Goal: Communication & Community: Ask a question

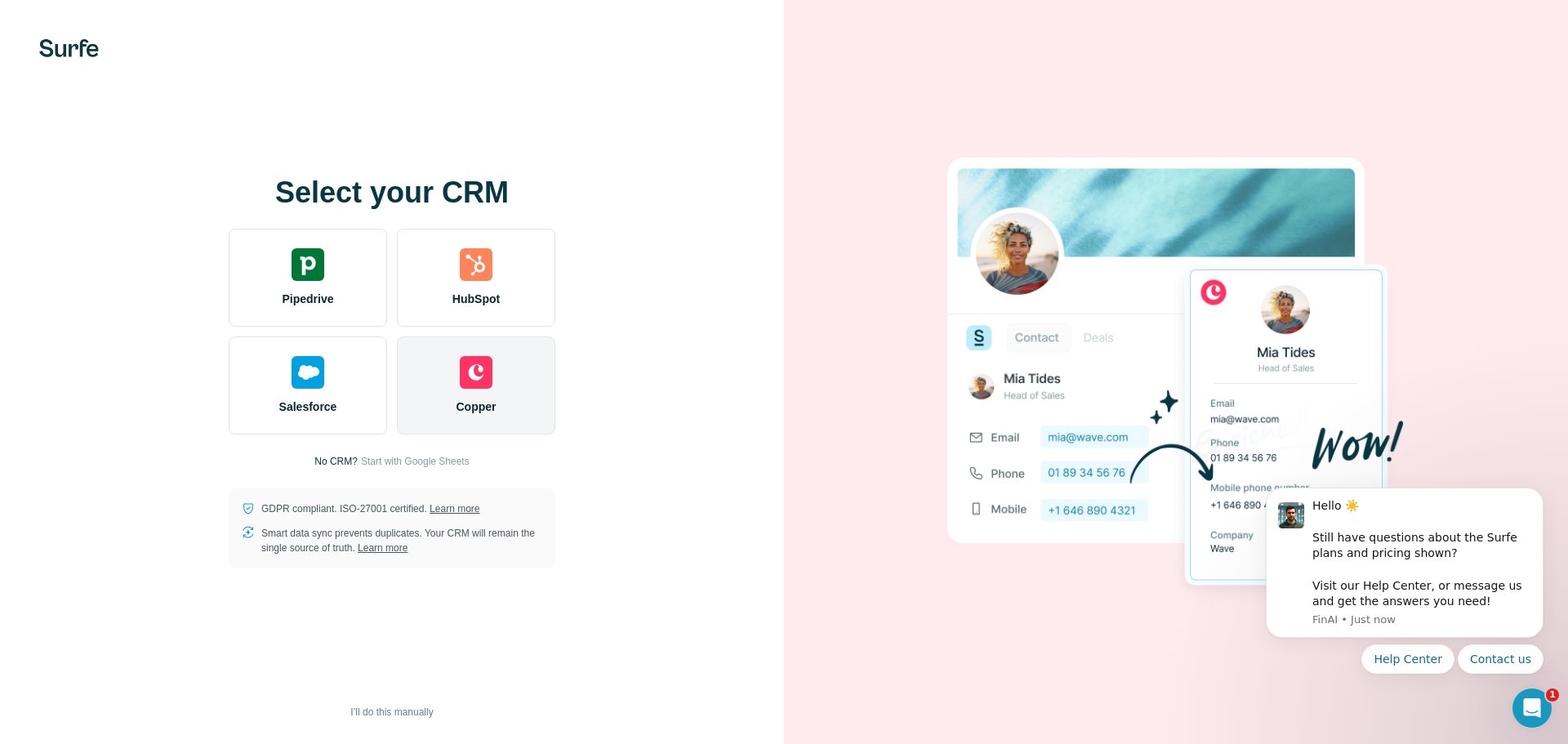
click at [440, 372] on div "Copper" at bounding box center [476, 386] width 159 height 98
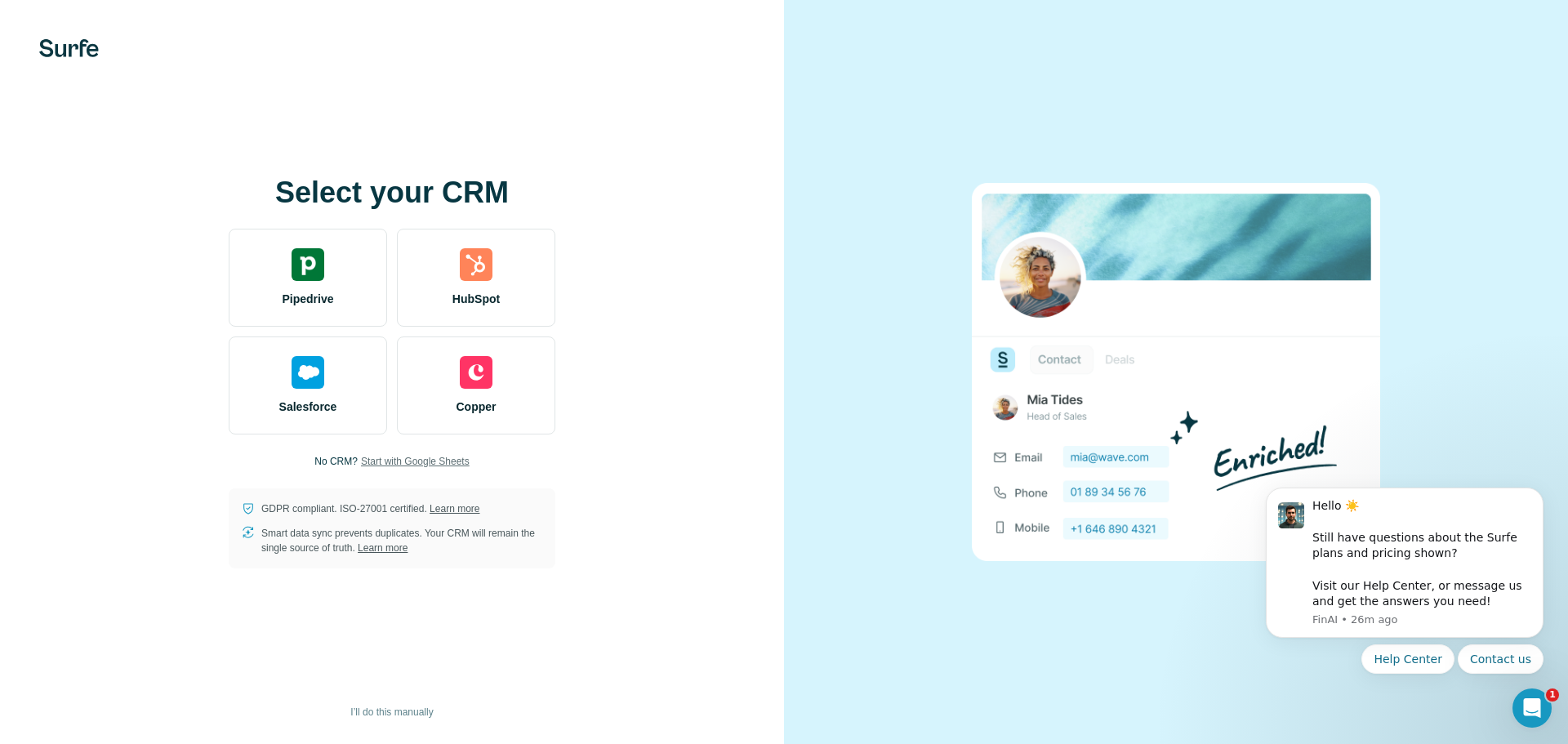
click at [438, 459] on span "Start with Google Sheets" at bounding box center [415, 461] width 109 height 14
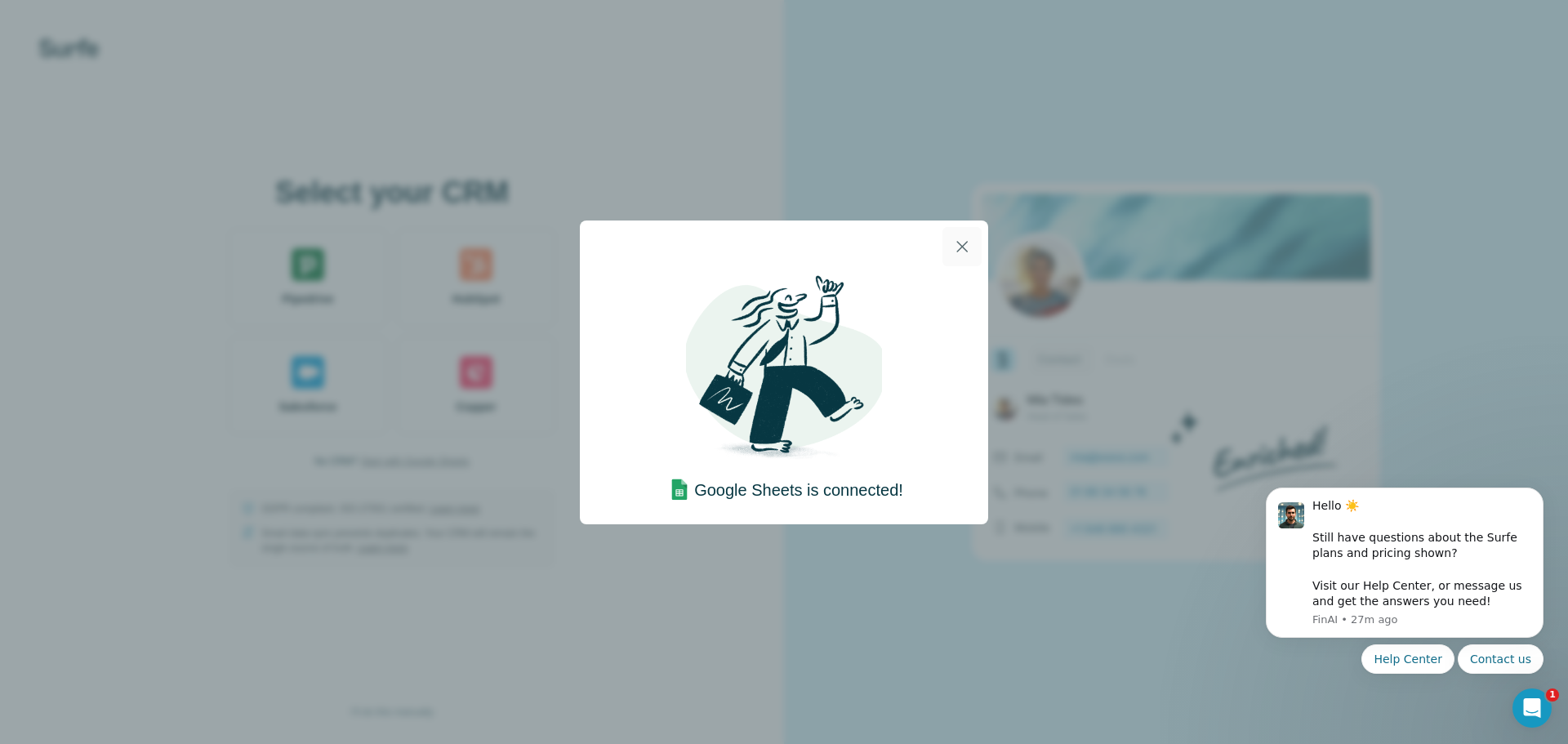
click at [966, 241] on icon "button" at bounding box center [962, 247] width 20 height 20
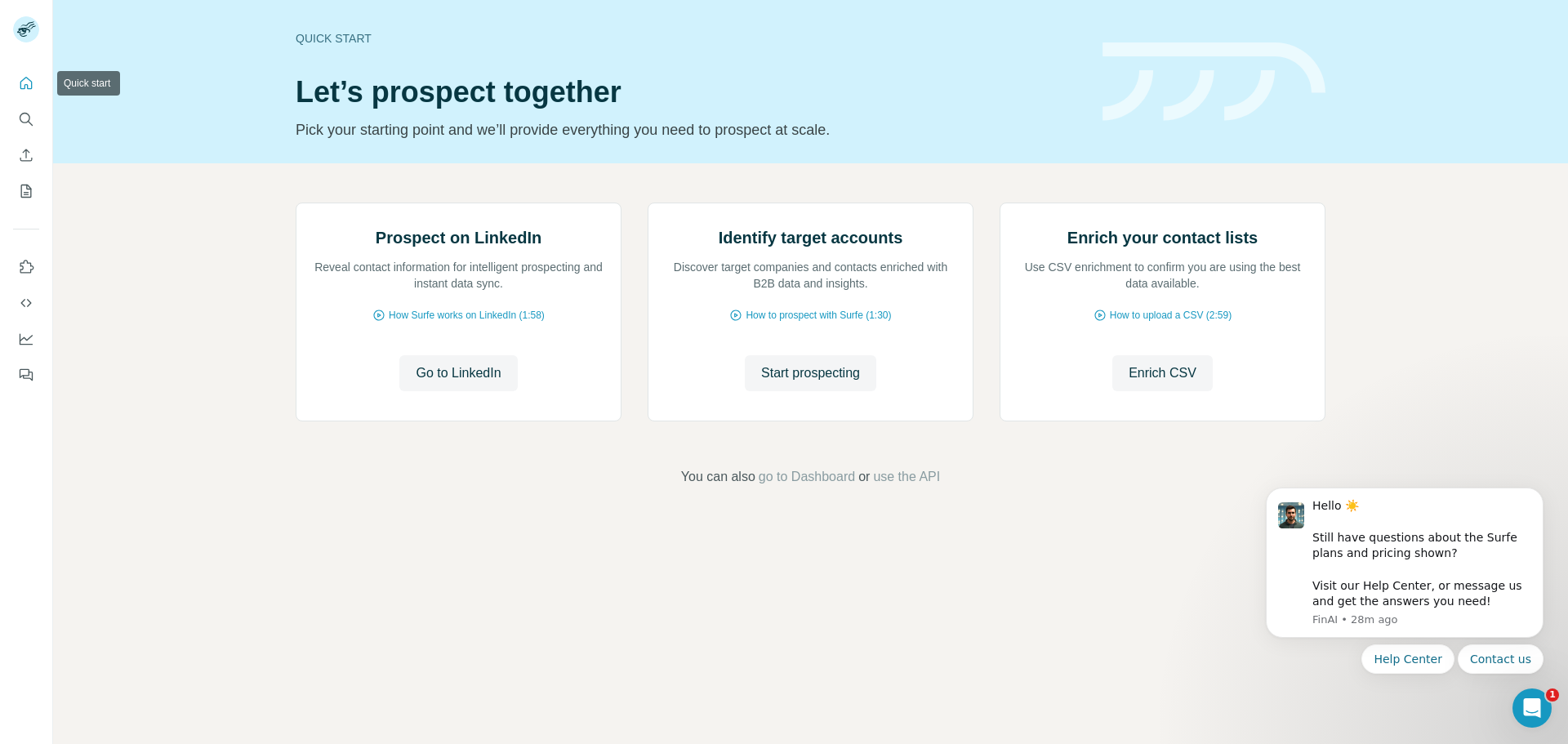
click at [29, 82] on icon "Quick start" at bounding box center [26, 83] width 16 height 16
click at [22, 307] on icon "Use Surfe API" at bounding box center [26, 303] width 16 height 16
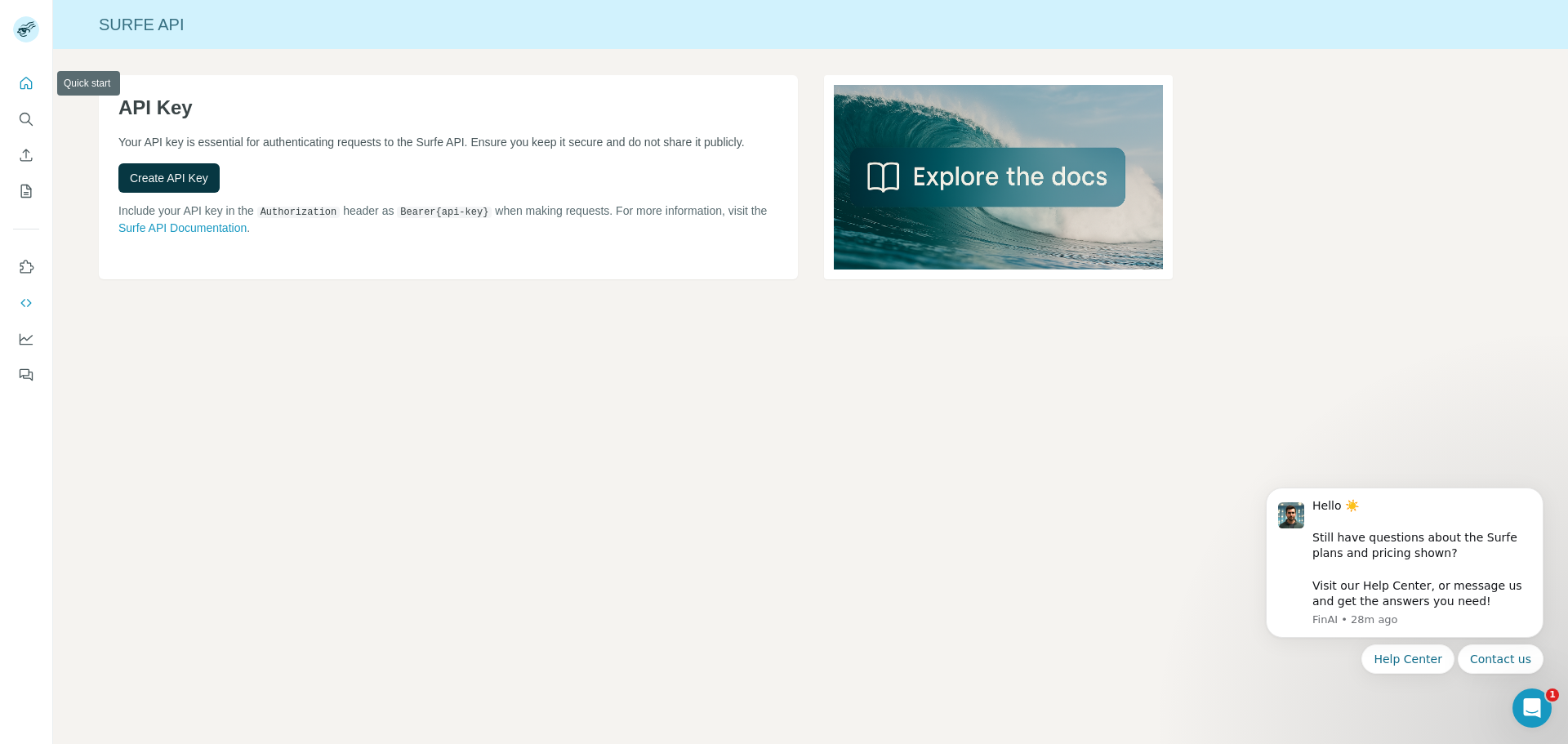
click at [20, 85] on icon "Quick start" at bounding box center [26, 83] width 16 height 16
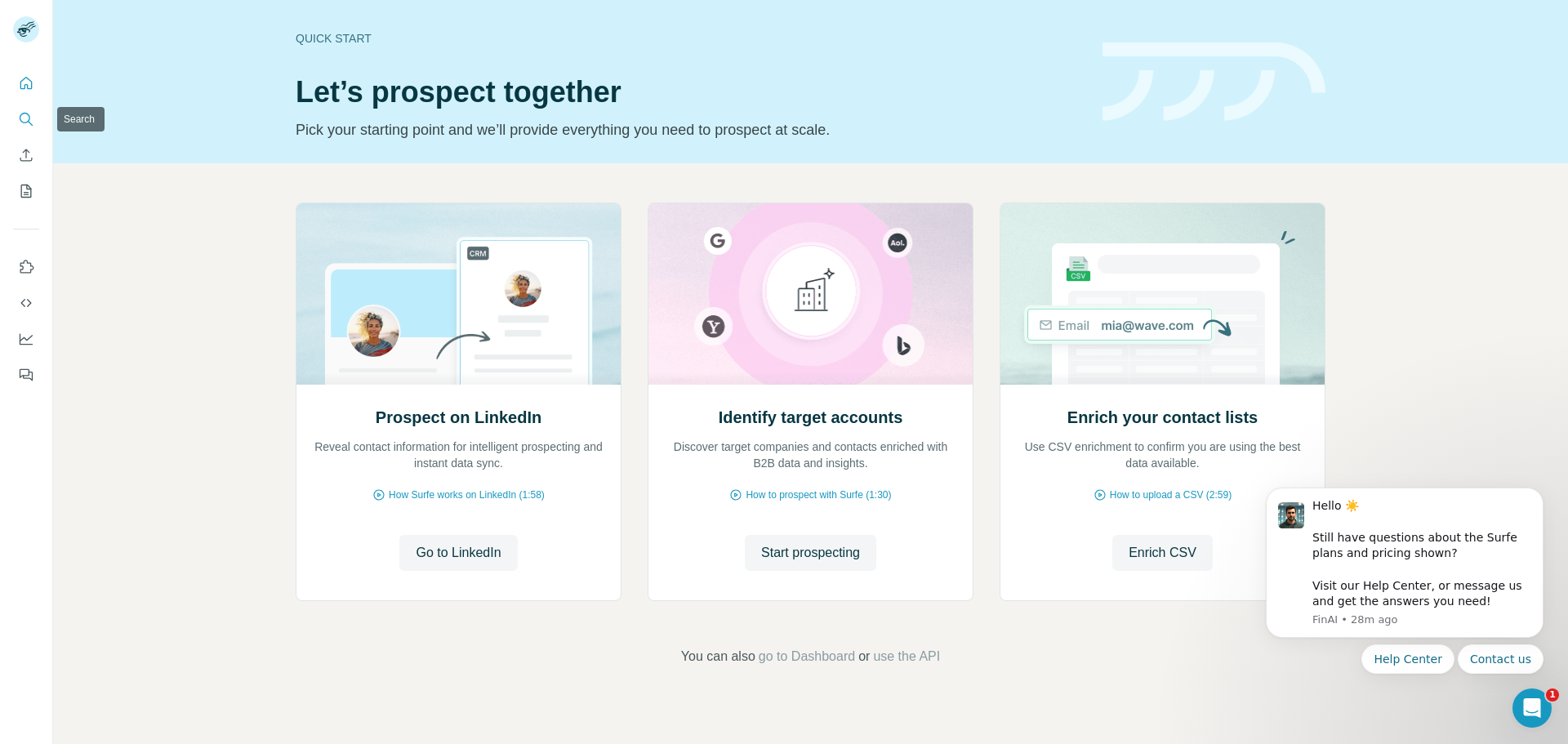
click at [25, 124] on icon "Search" at bounding box center [26, 119] width 16 height 16
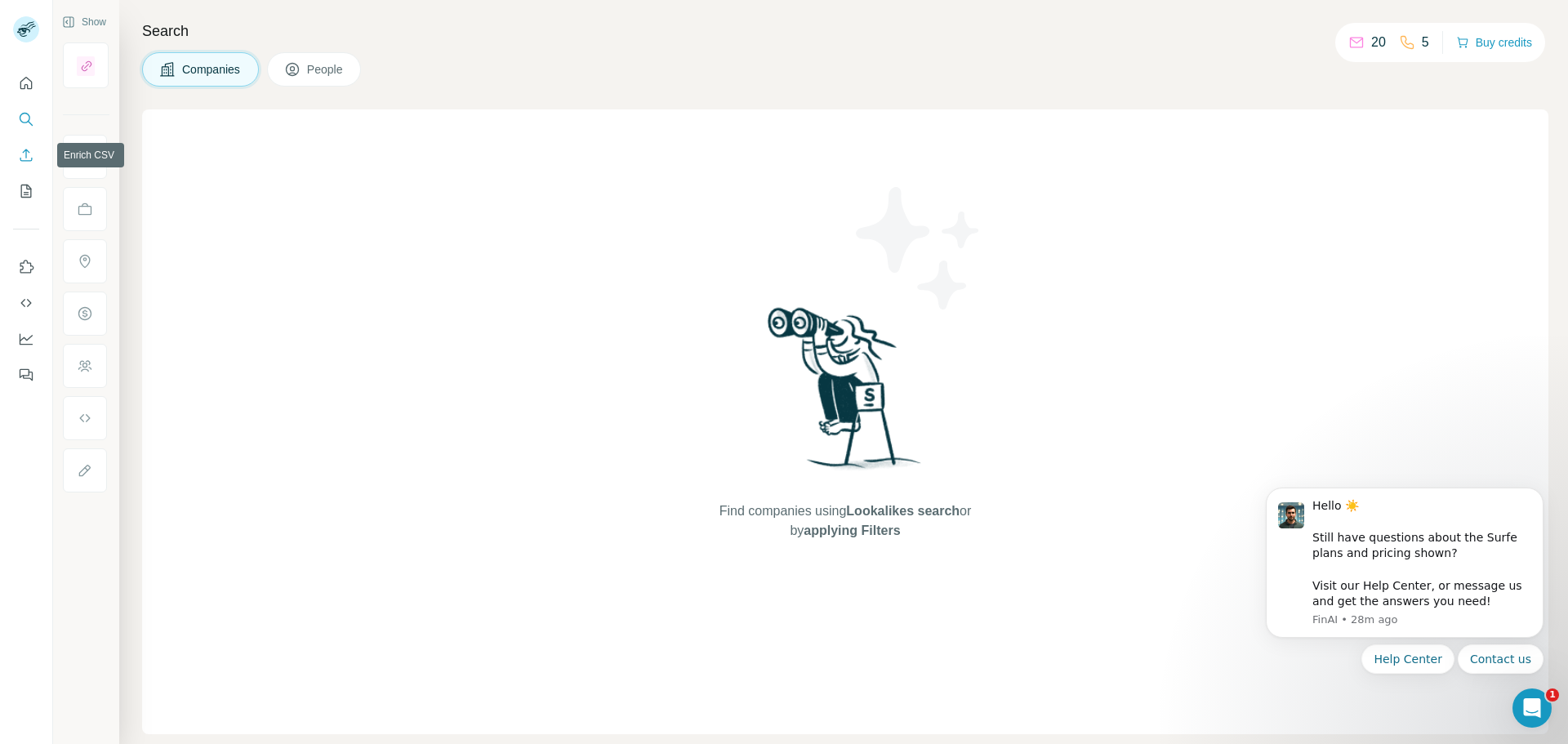
click at [24, 152] on icon "Enrich CSV" at bounding box center [26, 155] width 16 height 16
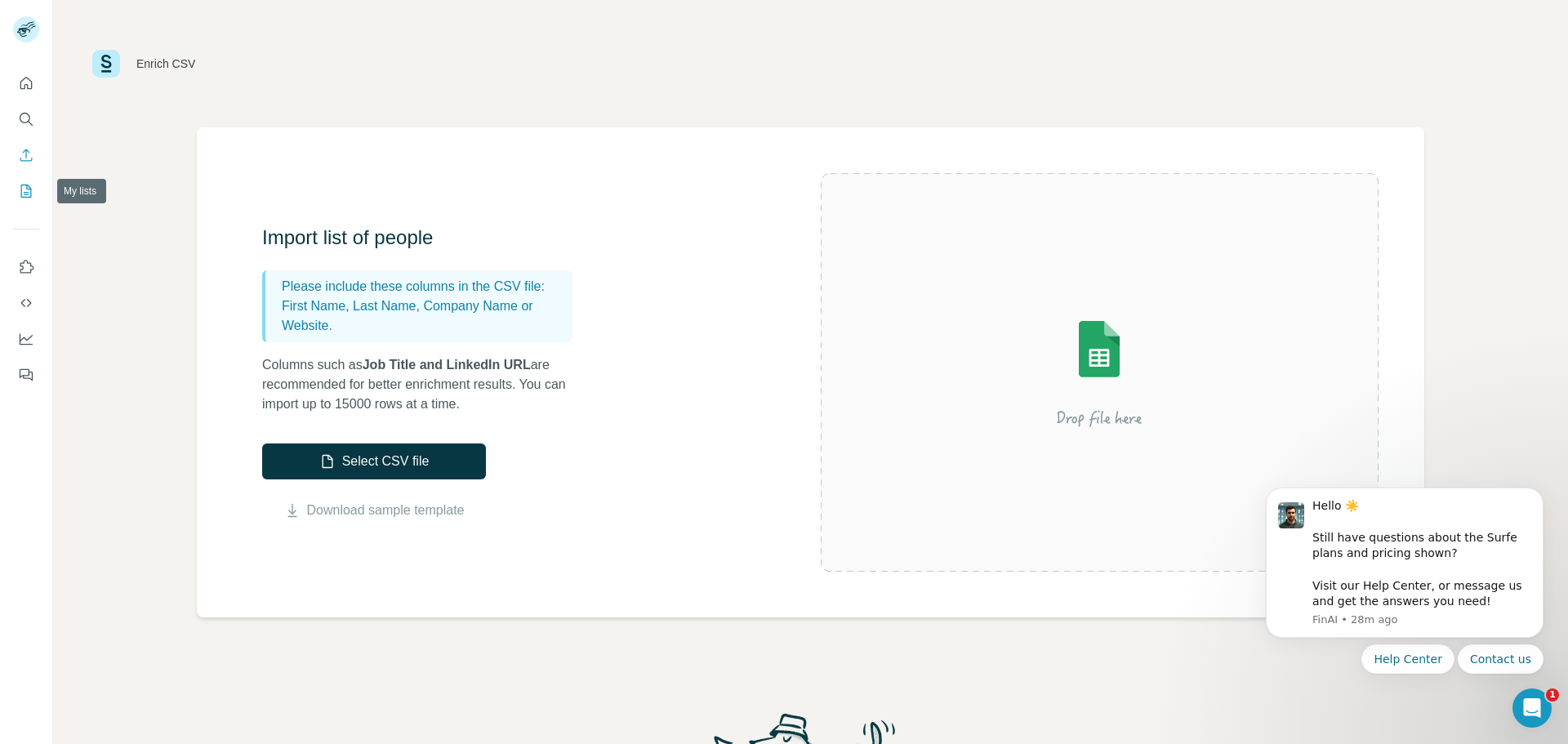
click at [29, 193] on icon "My lists" at bounding box center [26, 191] width 16 height 16
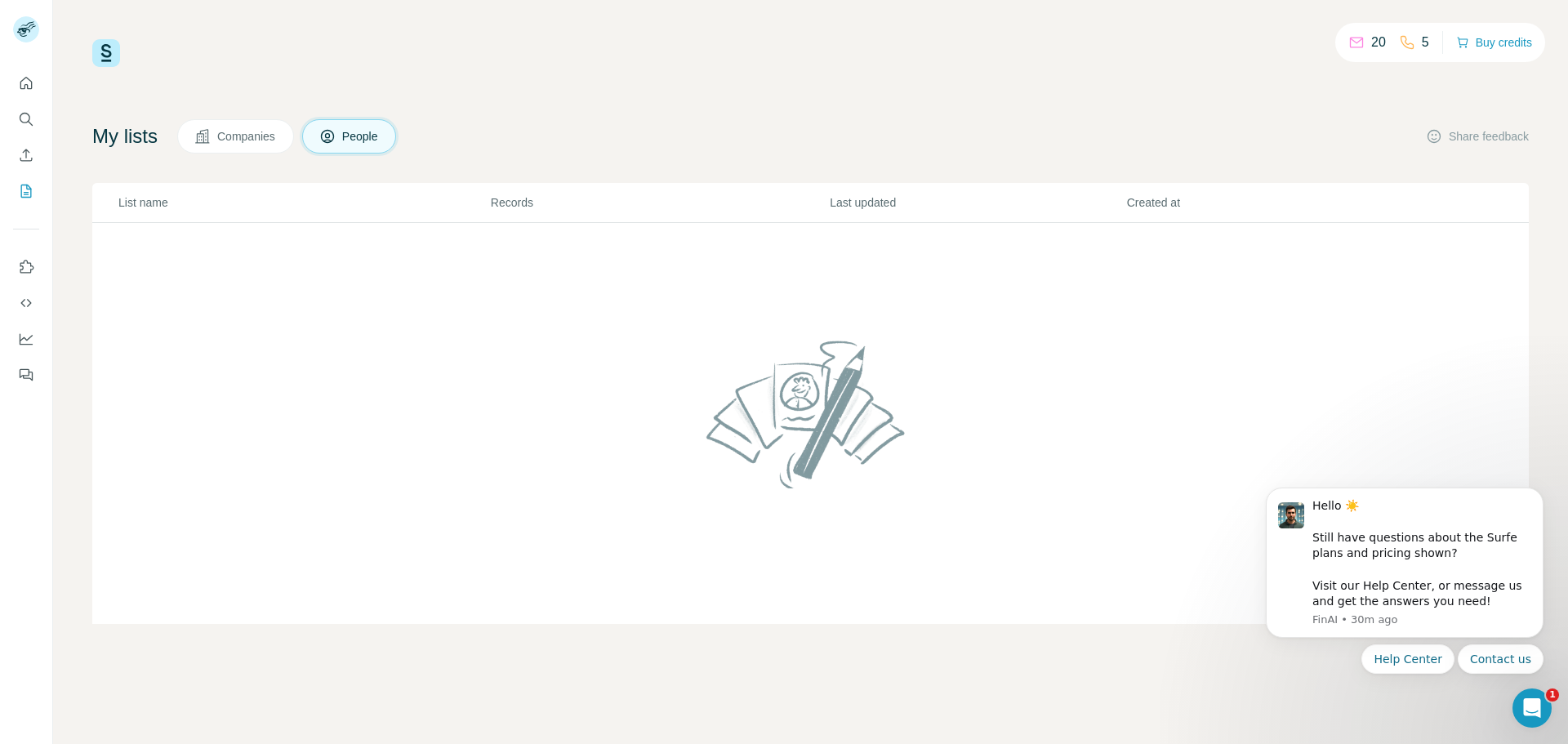
click at [645, 62] on div "20 5 Buy credits" at bounding box center [811, 53] width 1437 height 28
click at [21, 82] on icon "Quick start" at bounding box center [27, 83] width 12 height 12
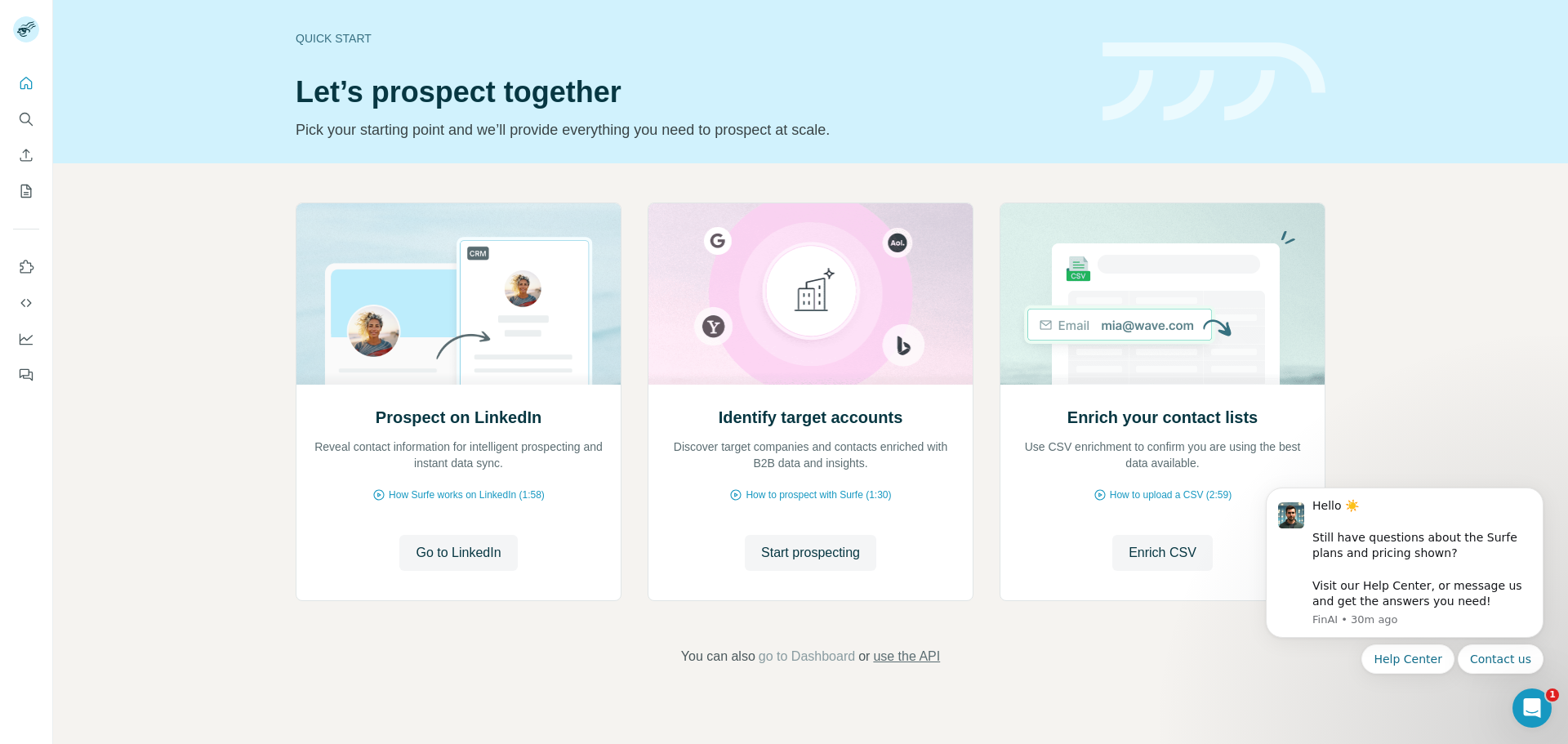
click at [919, 658] on span "use the API" at bounding box center [907, 657] width 67 height 20
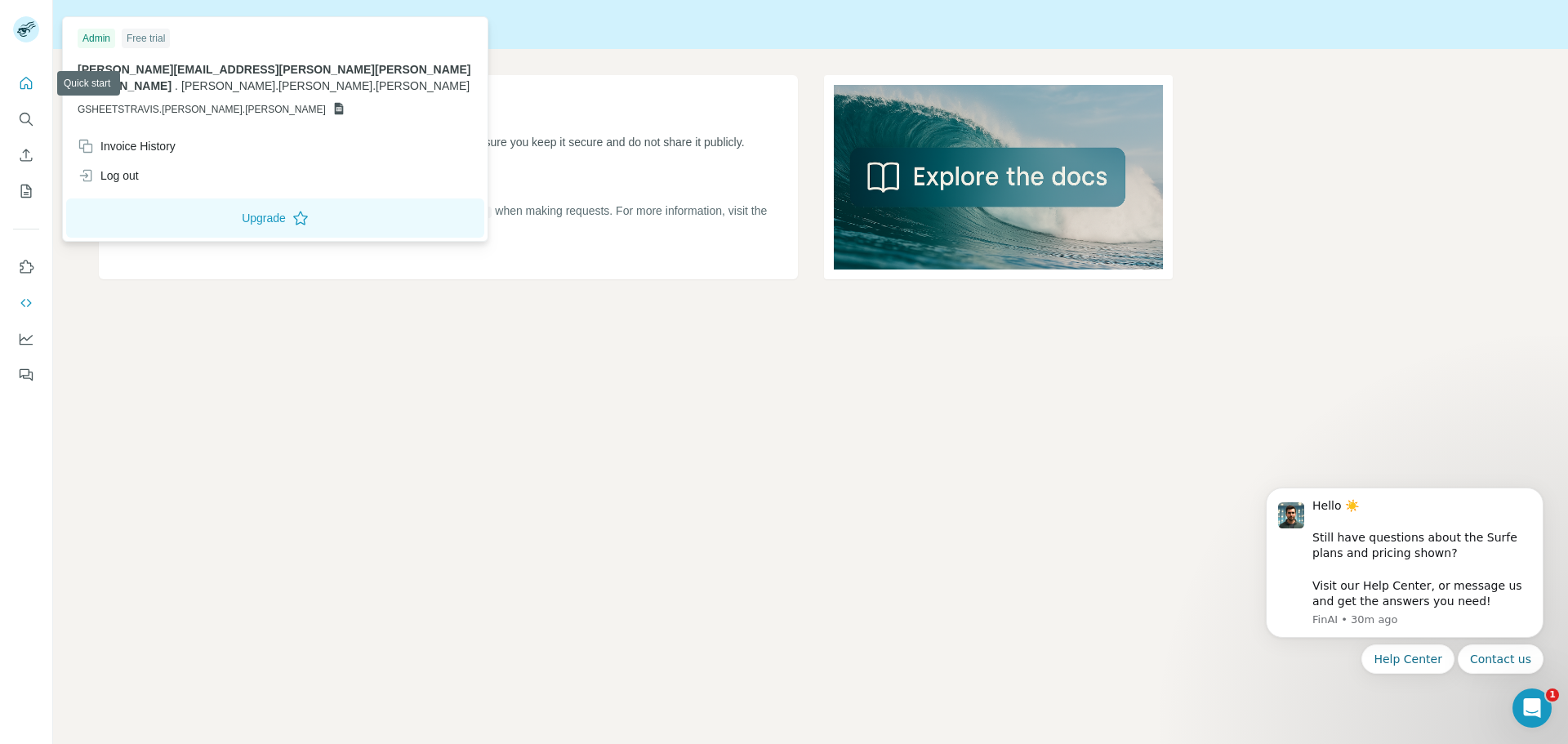
click at [24, 83] on icon "Quick start" at bounding box center [26, 83] width 16 height 16
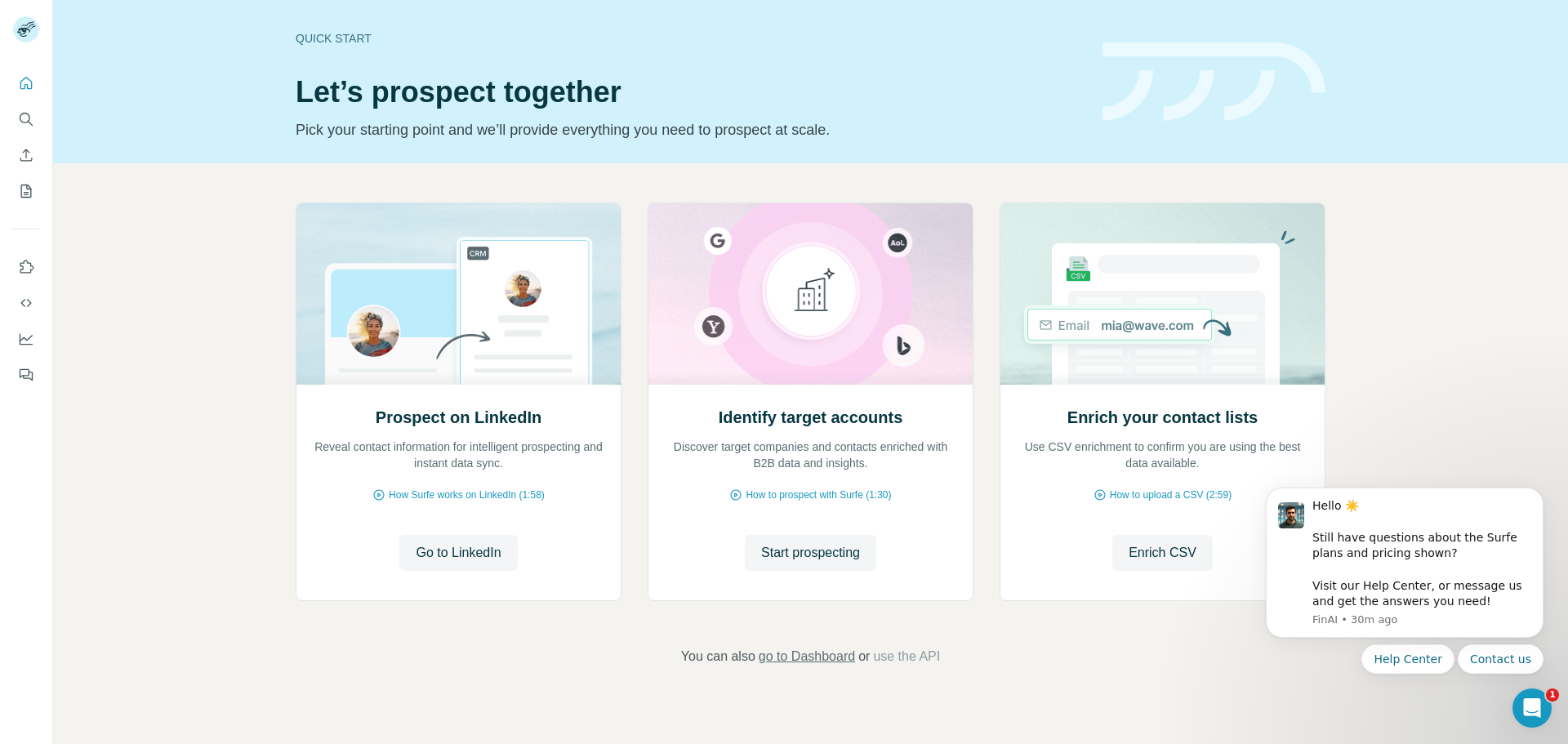
click at [795, 655] on span "go to Dashboard" at bounding box center [807, 657] width 96 height 20
click at [1494, 662] on button "Contact us" at bounding box center [1501, 658] width 86 height 29
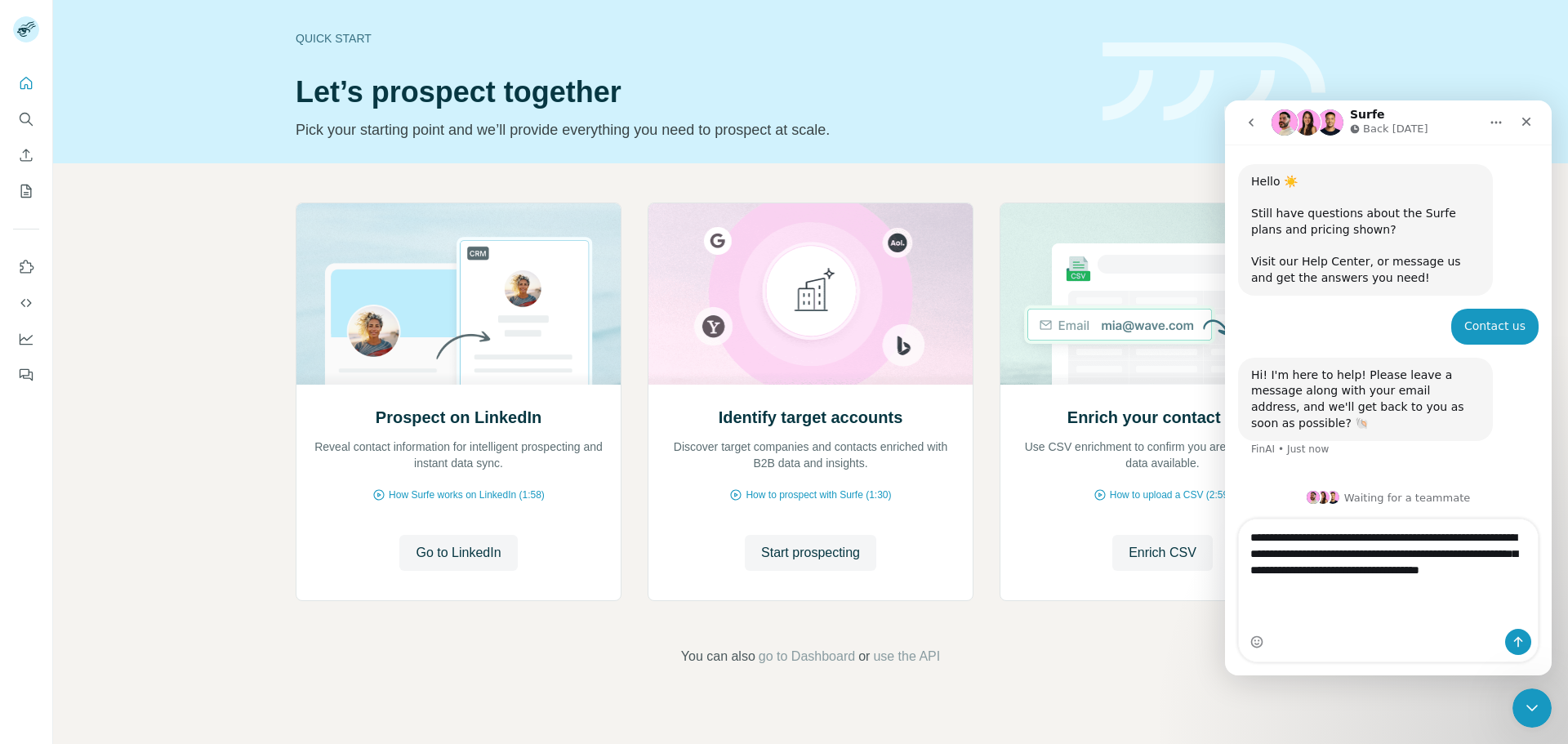
type textarea "**********"
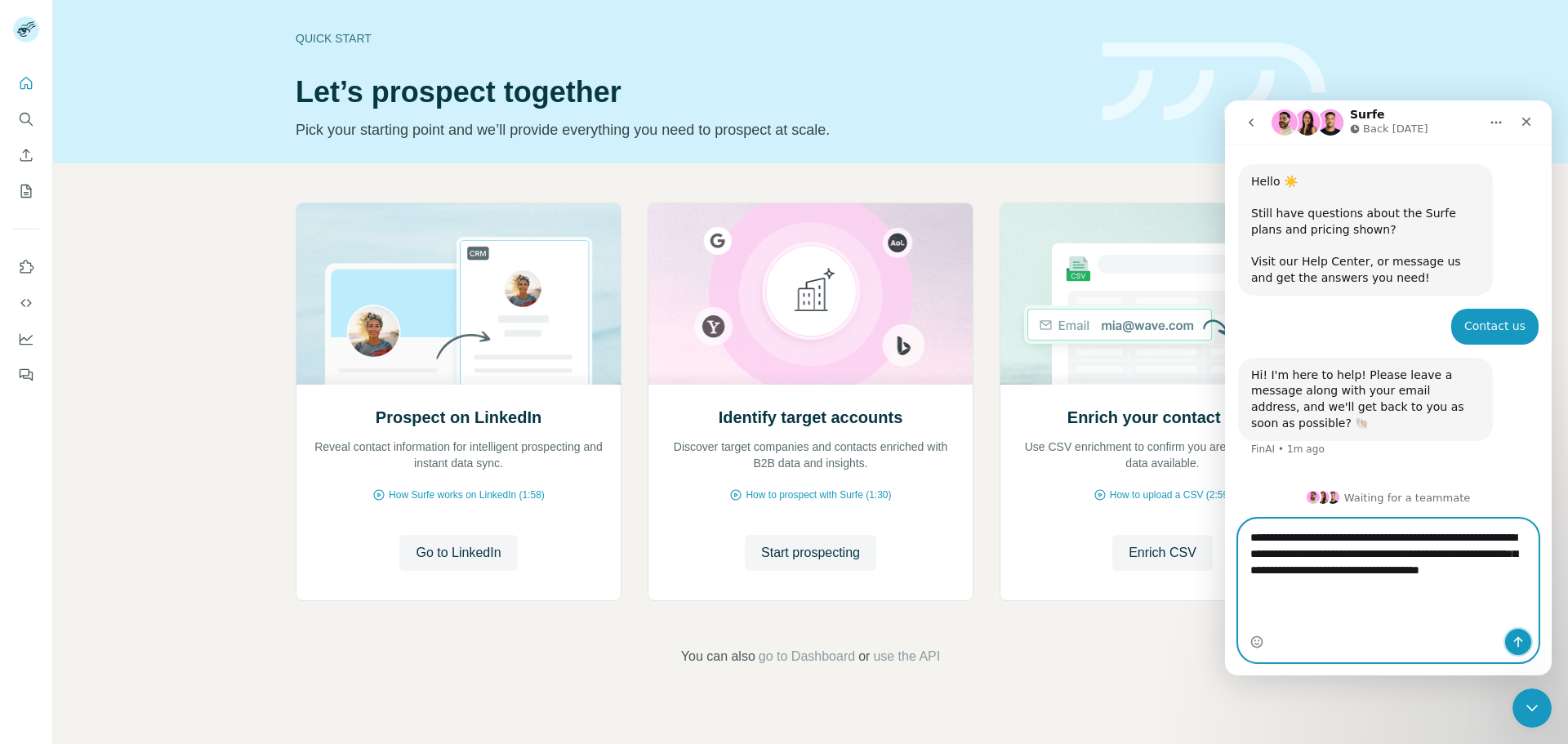
click at [1517, 639] on icon "Send a message…" at bounding box center [1518, 642] width 13 height 13
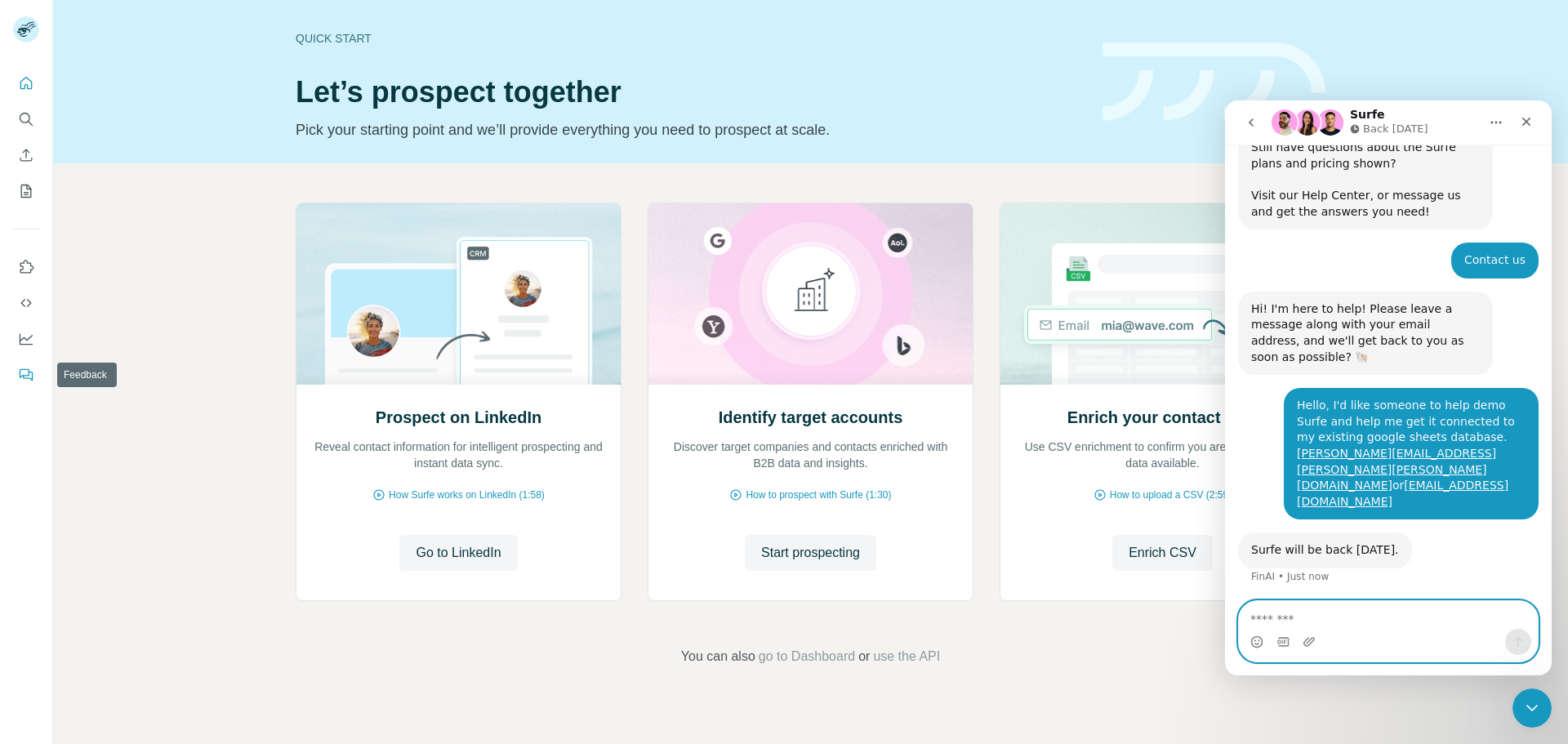
scroll to position [65, 0]
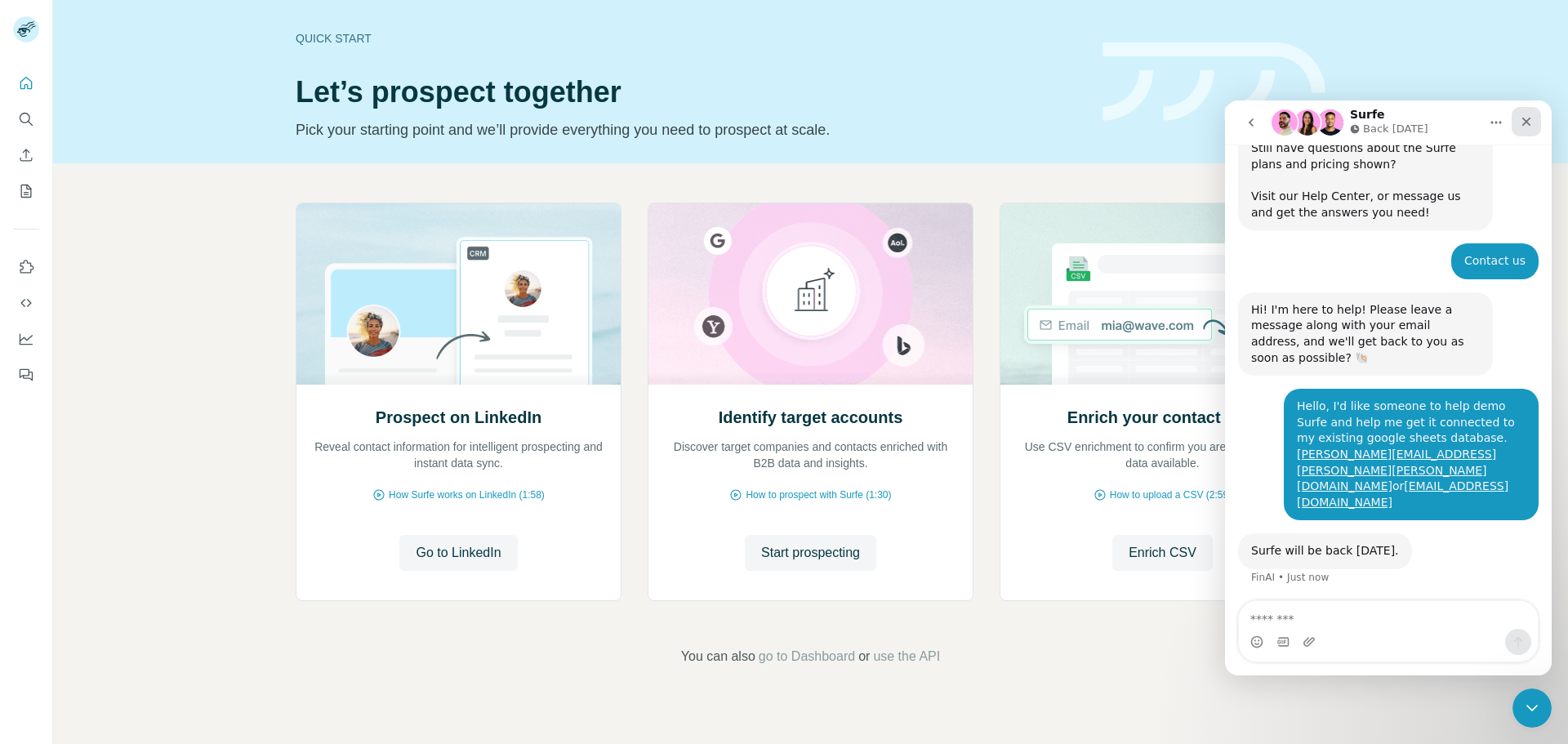
click at [1527, 123] on icon "Close" at bounding box center [1526, 121] width 13 height 13
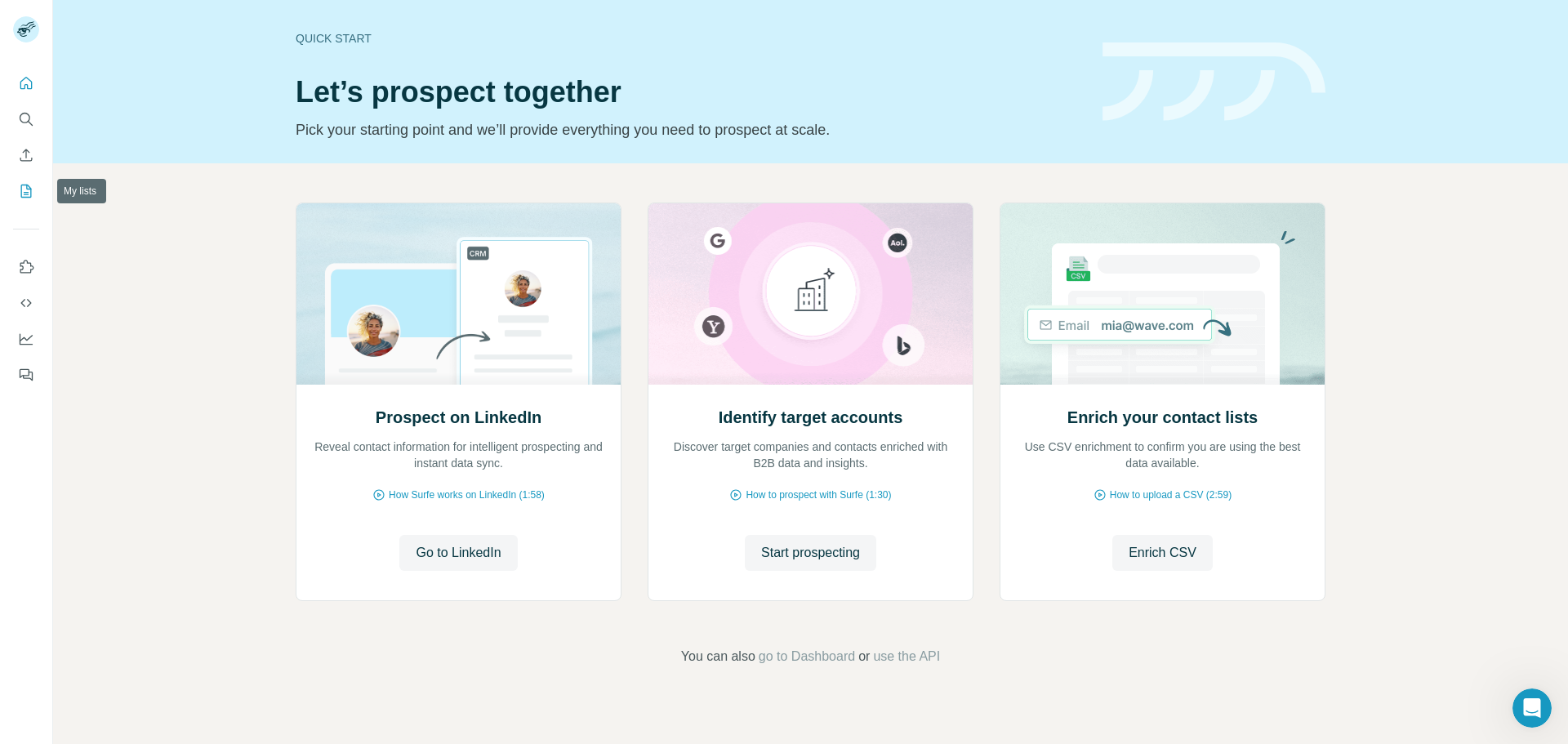
click at [23, 193] on icon "My lists" at bounding box center [26, 191] width 16 height 16
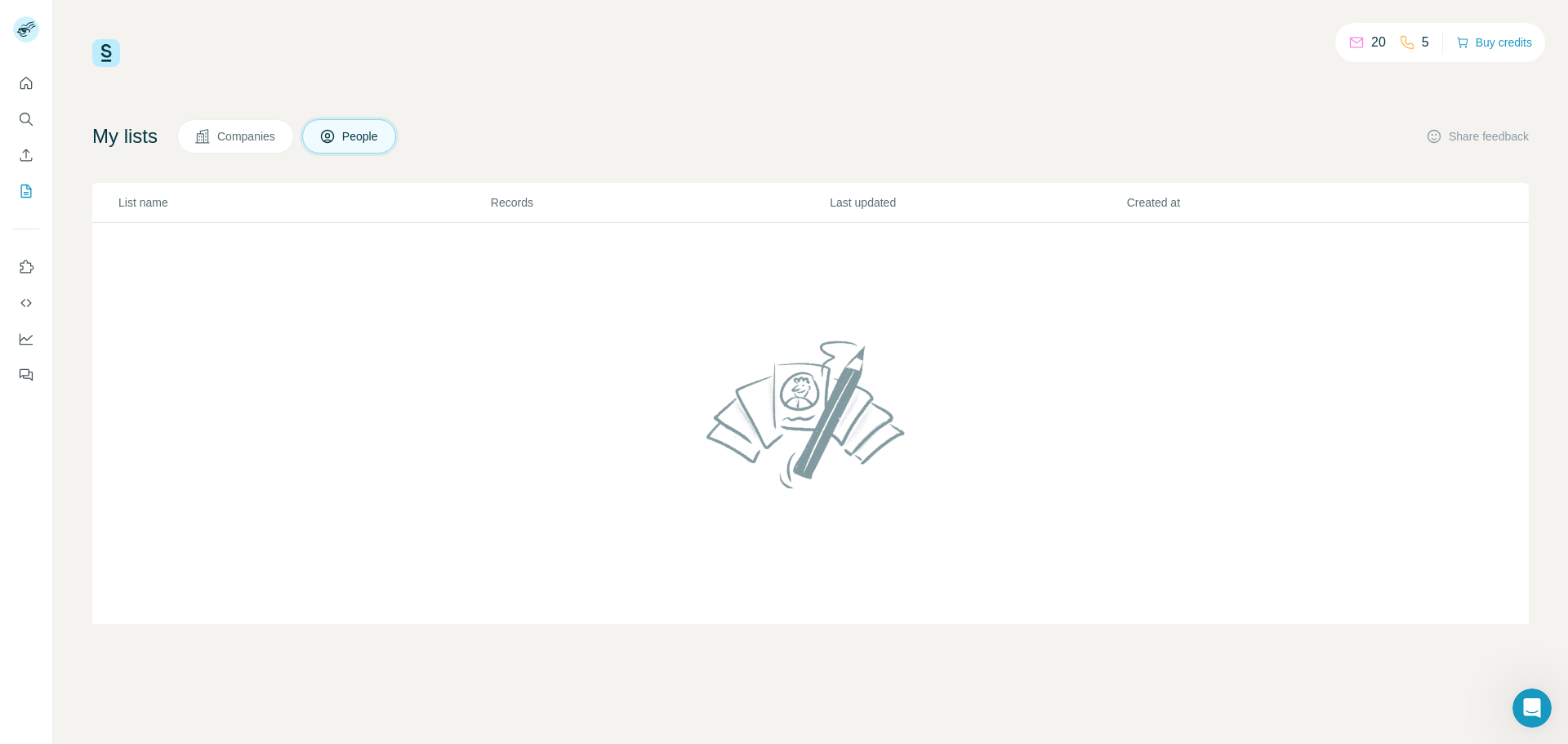
click at [372, 133] on span "People" at bounding box center [361, 136] width 37 height 16
click at [367, 305] on td at bounding box center [811, 423] width 1437 height 402
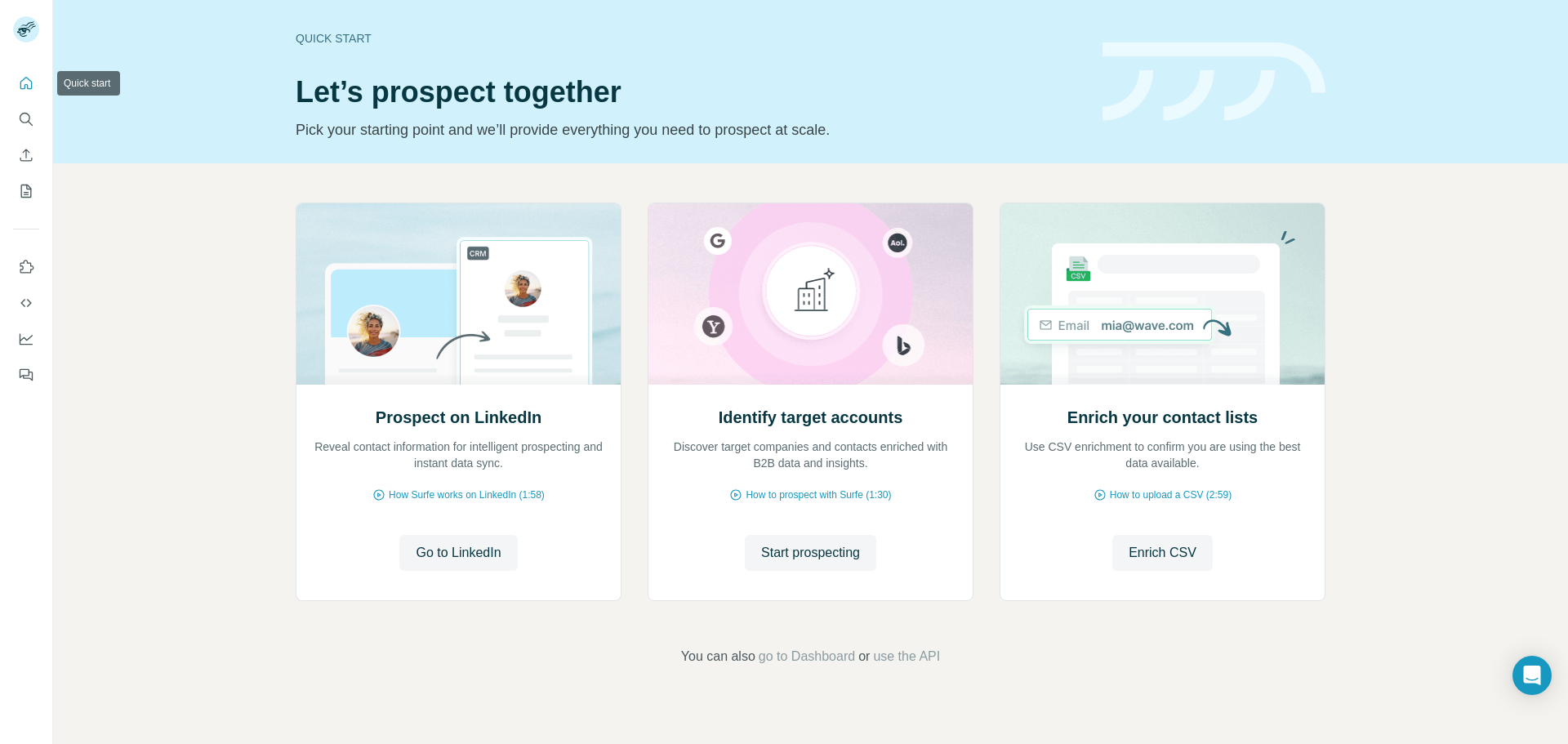
click at [25, 79] on icon "Quick start" at bounding box center [26, 83] width 16 height 16
click at [1529, 669] on icon "Open Intercom Messenger" at bounding box center [1531, 675] width 19 height 21
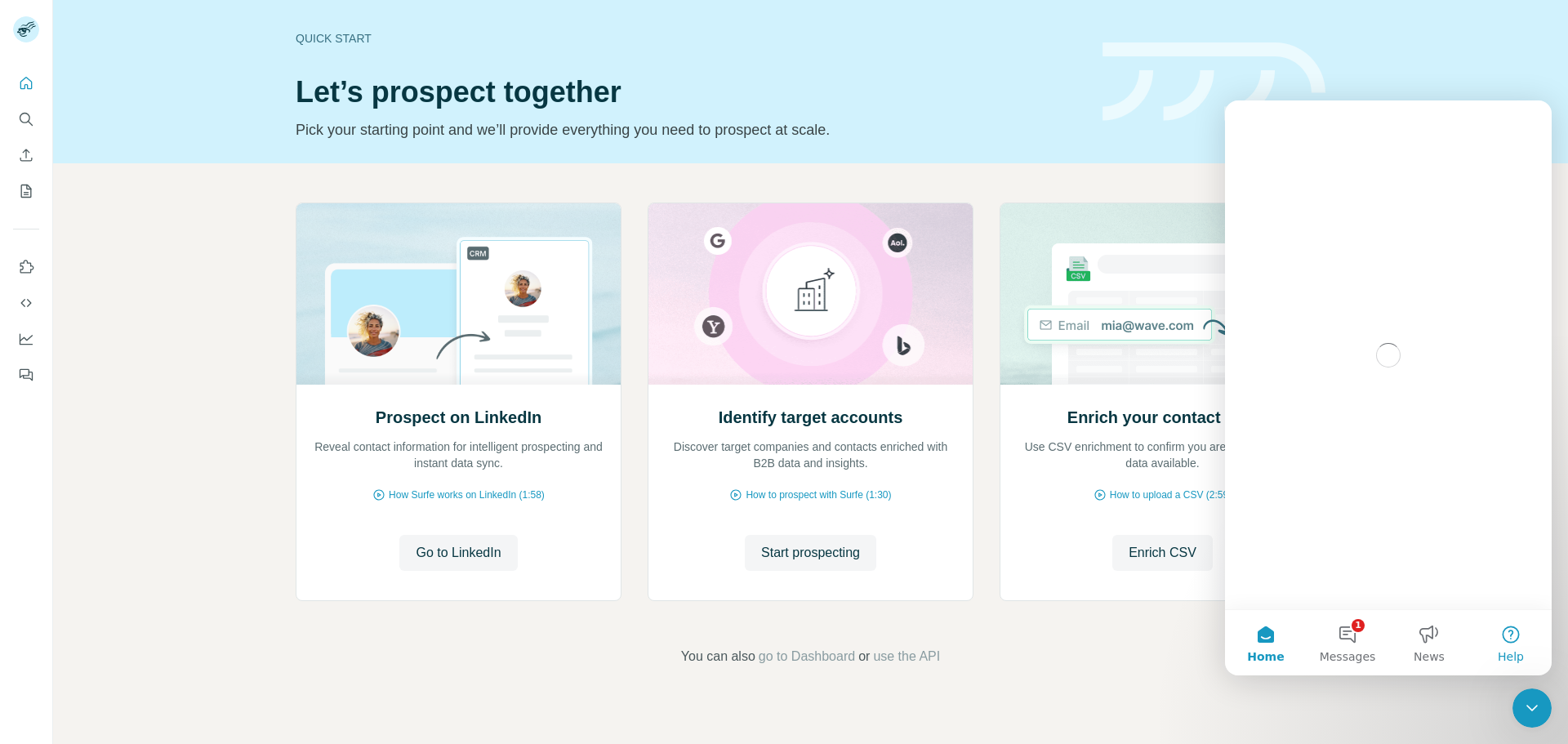
click at [1517, 633] on button "Help" at bounding box center [1511, 642] width 82 height 65
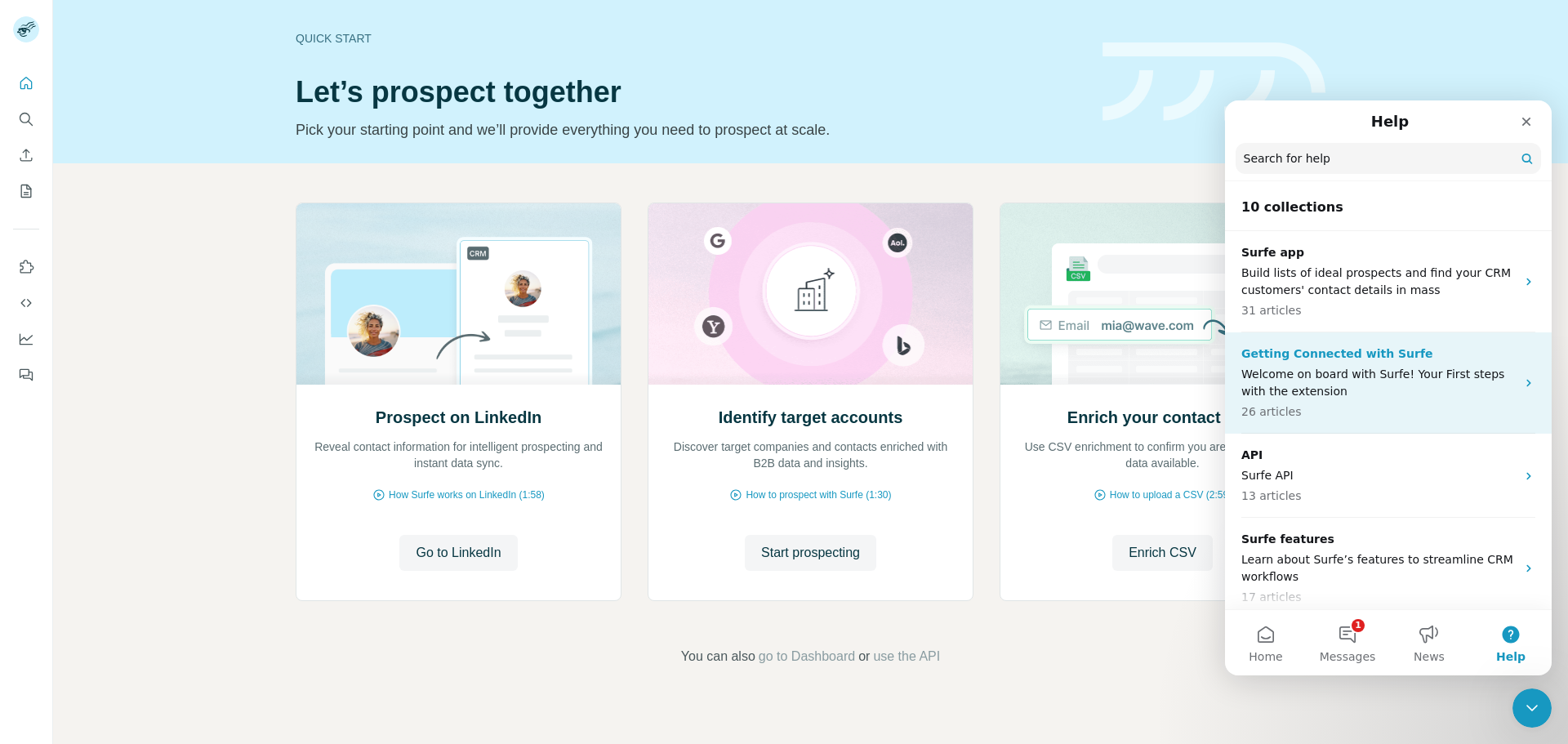
click at [1523, 381] on icon "Intercom messenger" at bounding box center [1529, 382] width 13 height 13
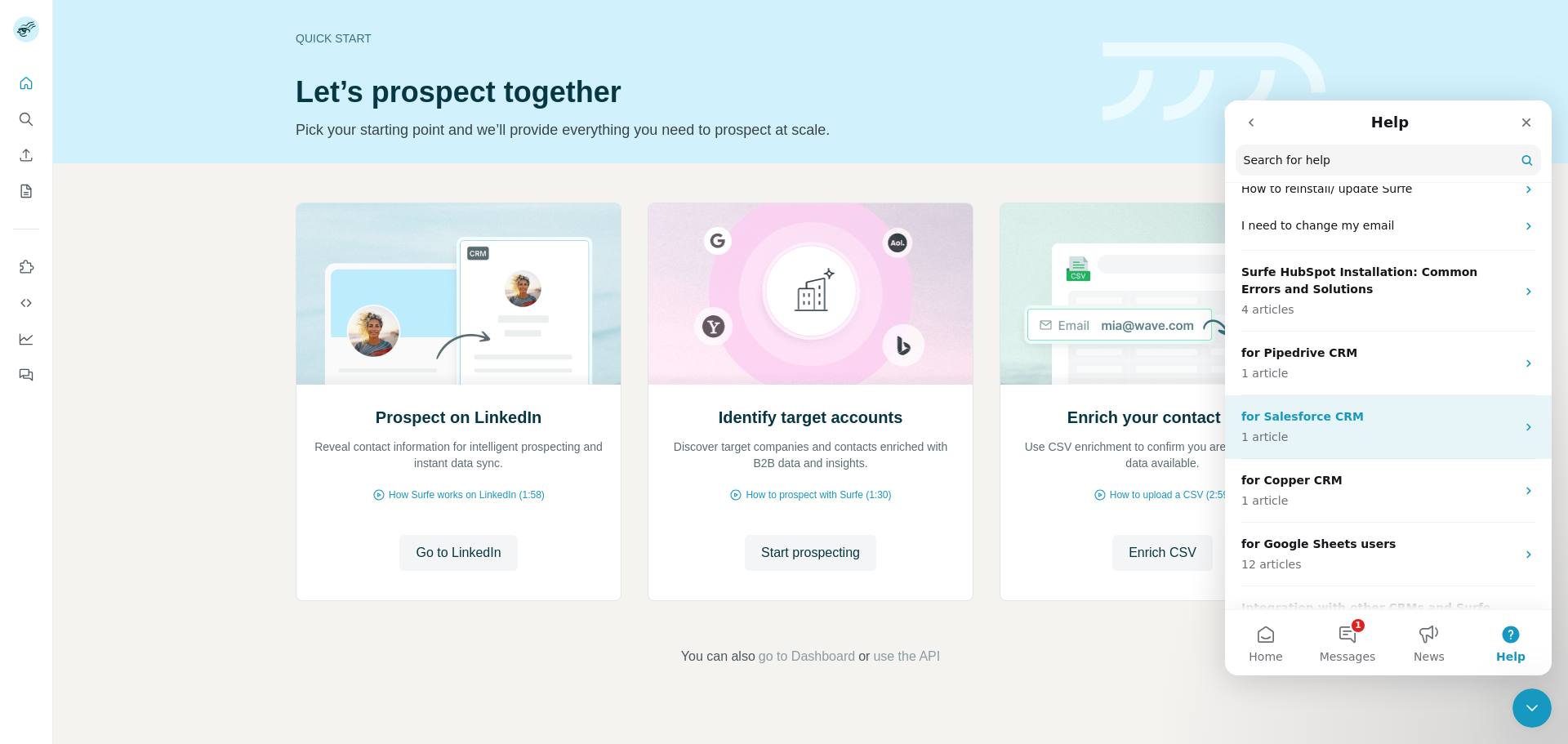
scroll to position [245, 0]
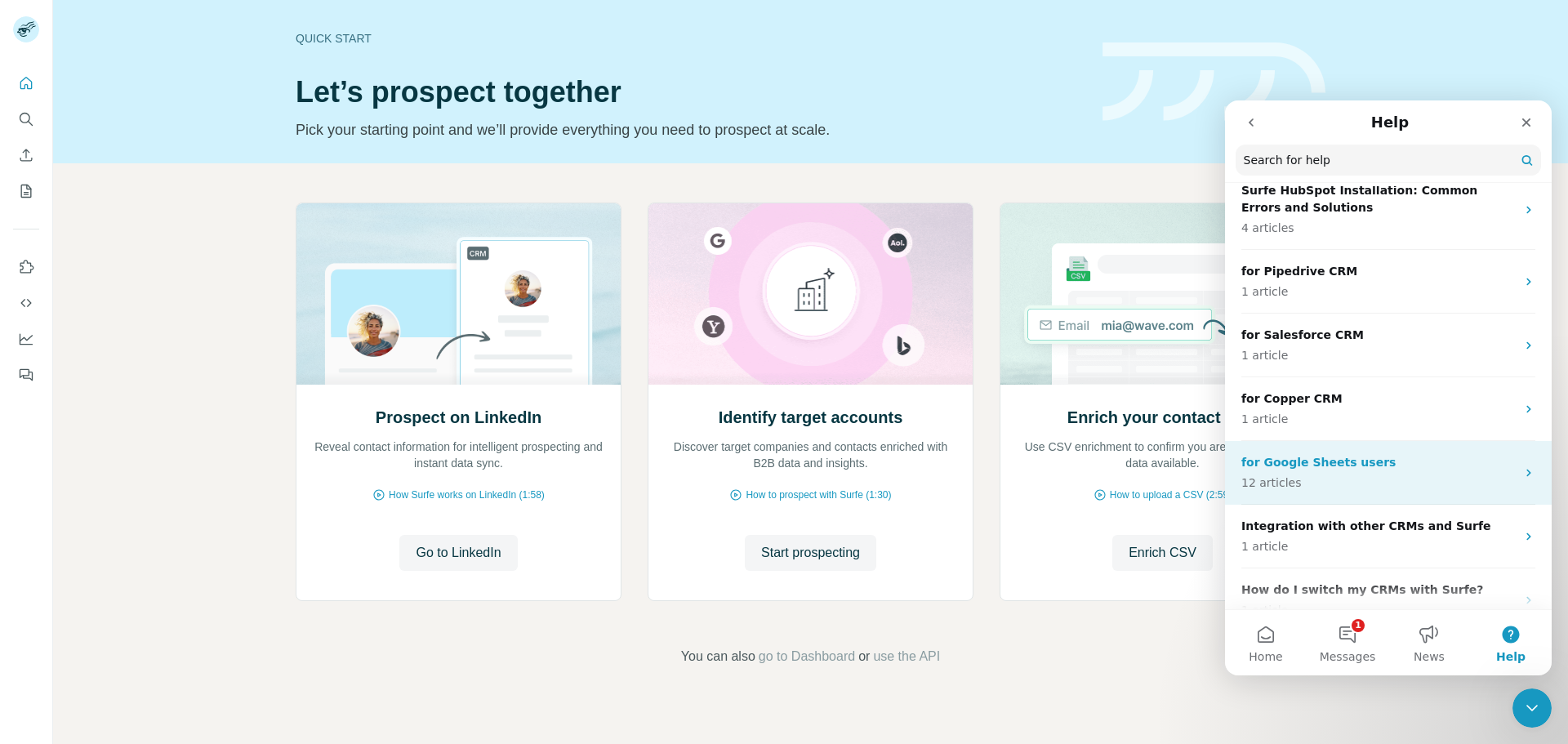
click at [1459, 472] on div "for Google Sheets users 12 articles" at bounding box center [1379, 472] width 275 height 37
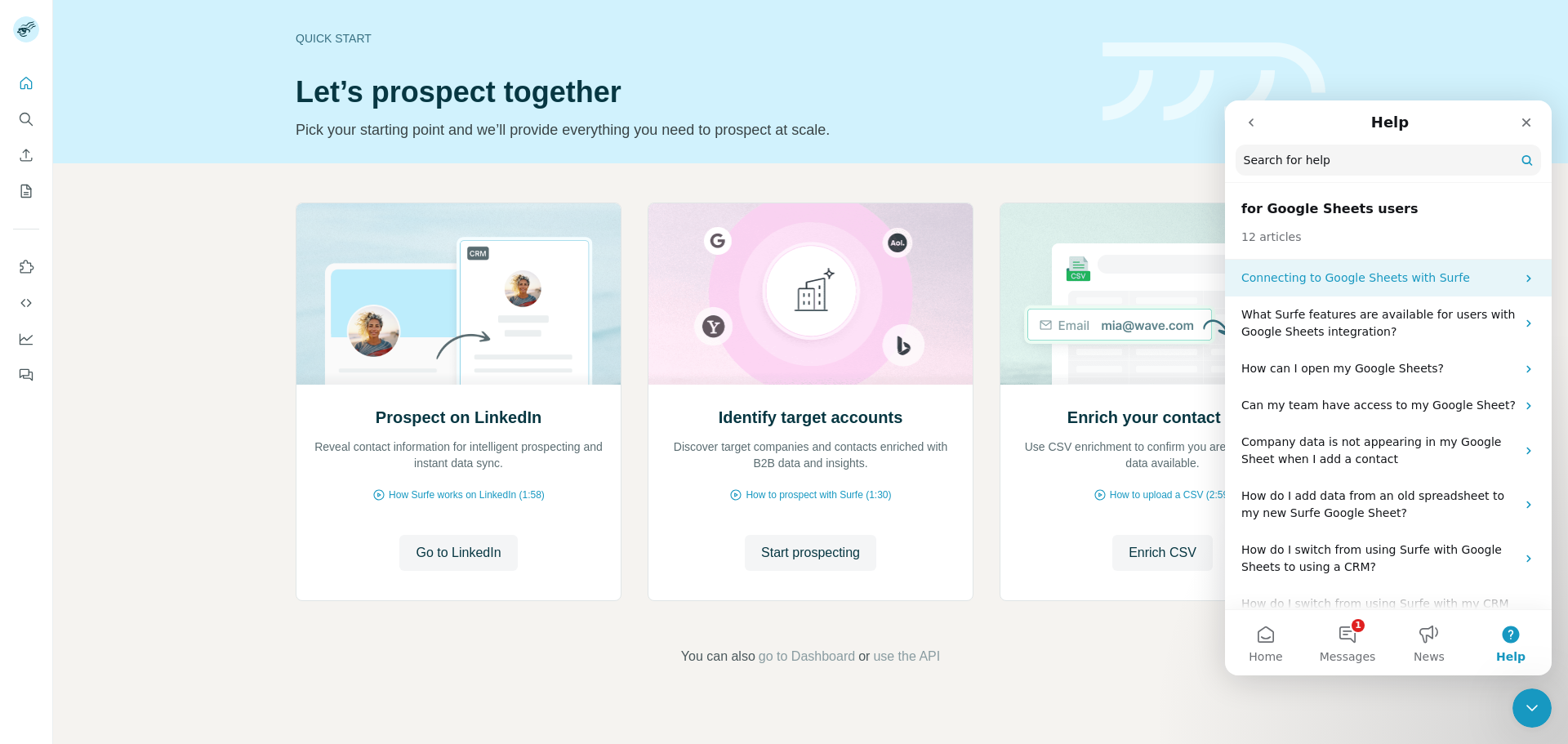
click at [1510, 277] on div "Connecting to Google Sheets with Surfe" at bounding box center [1388, 277] width 327 height 37
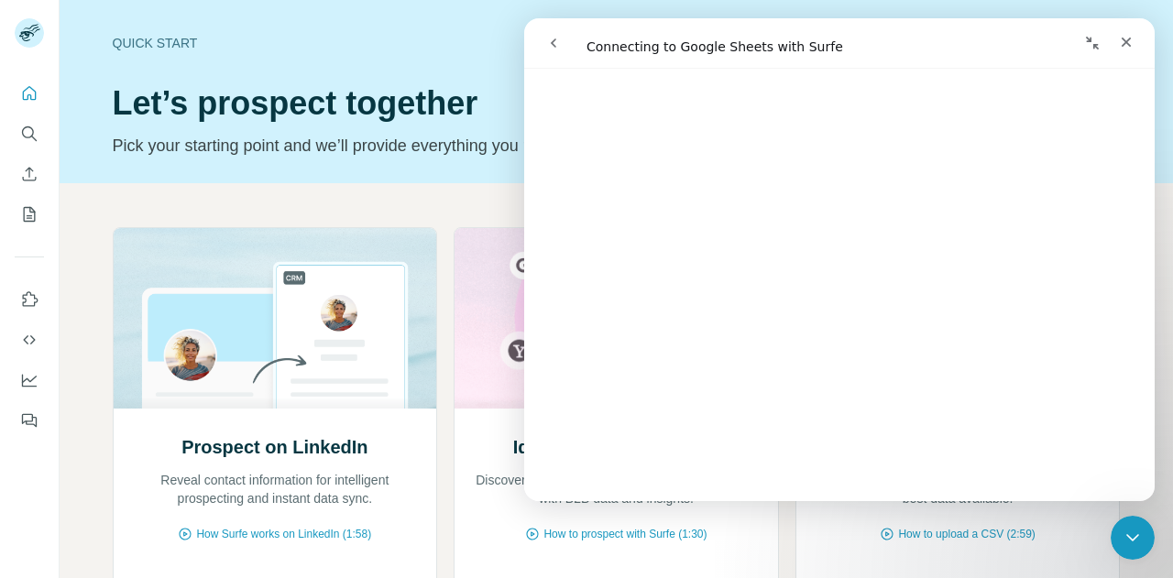
scroll to position [1832, 0]
